Goal: Information Seeking & Learning: Understand process/instructions

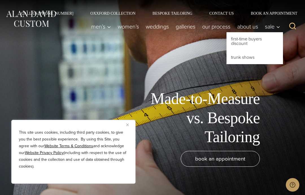
click at [252, 41] on link "First-Time Buyers Discount" at bounding box center [255, 41] width 57 height 18
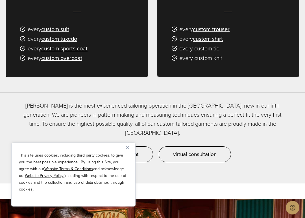
scroll to position [417, 0]
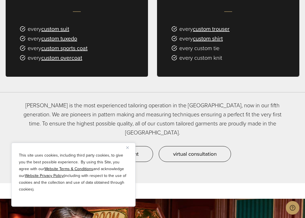
click at [127, 147] on img "Close" at bounding box center [127, 147] width 3 height 3
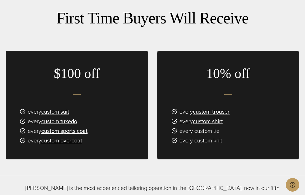
scroll to position [311, 0]
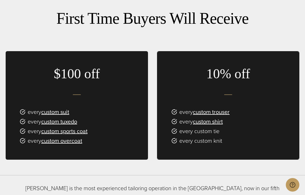
click at [58, 108] on link "custom suit" at bounding box center [55, 112] width 28 height 8
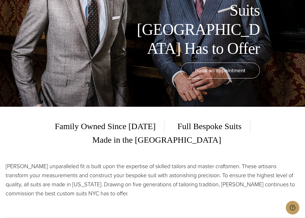
scroll to position [114, 0]
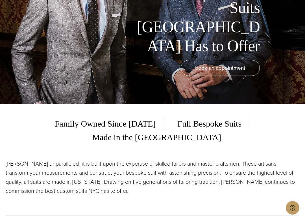
click at [185, 125] on span "Full Bespoke Suits" at bounding box center [209, 124] width 81 height 14
click at [186, 122] on span "Full Bespoke Suits" at bounding box center [209, 124] width 81 height 14
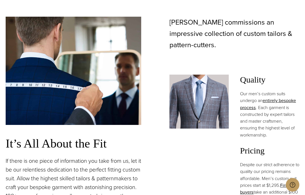
scroll to position [347, 0]
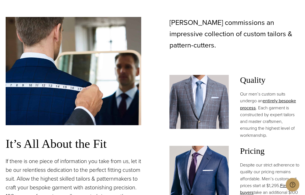
click at [281, 98] on link "entirely bespoke process" at bounding box center [268, 104] width 56 height 13
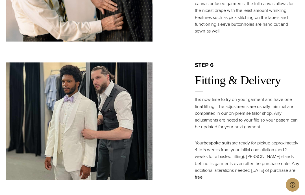
scroll to position [982, 0]
